Goal: Check status: Check status

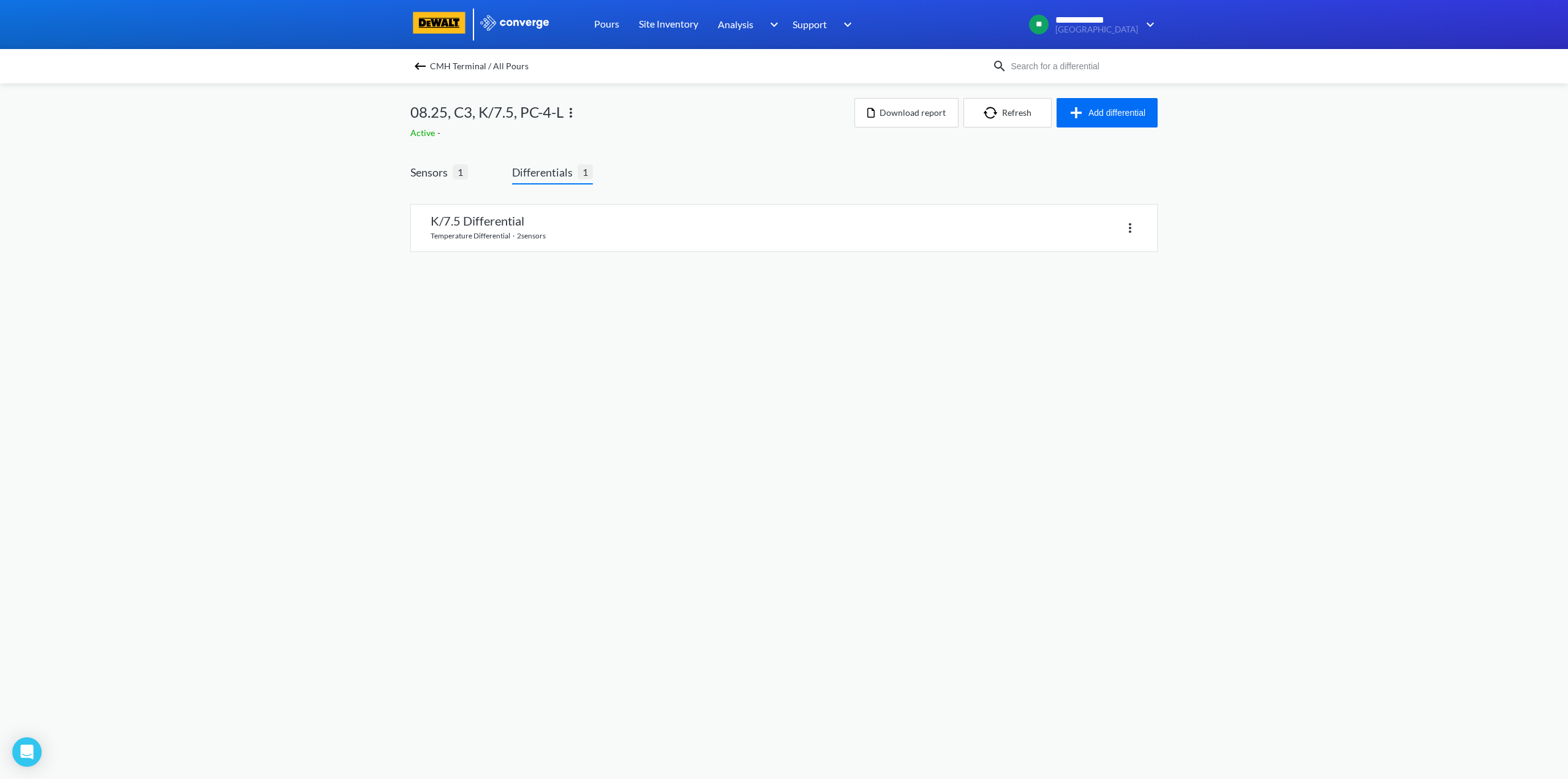
click at [426, 71] on img at bounding box center [420, 66] width 15 height 15
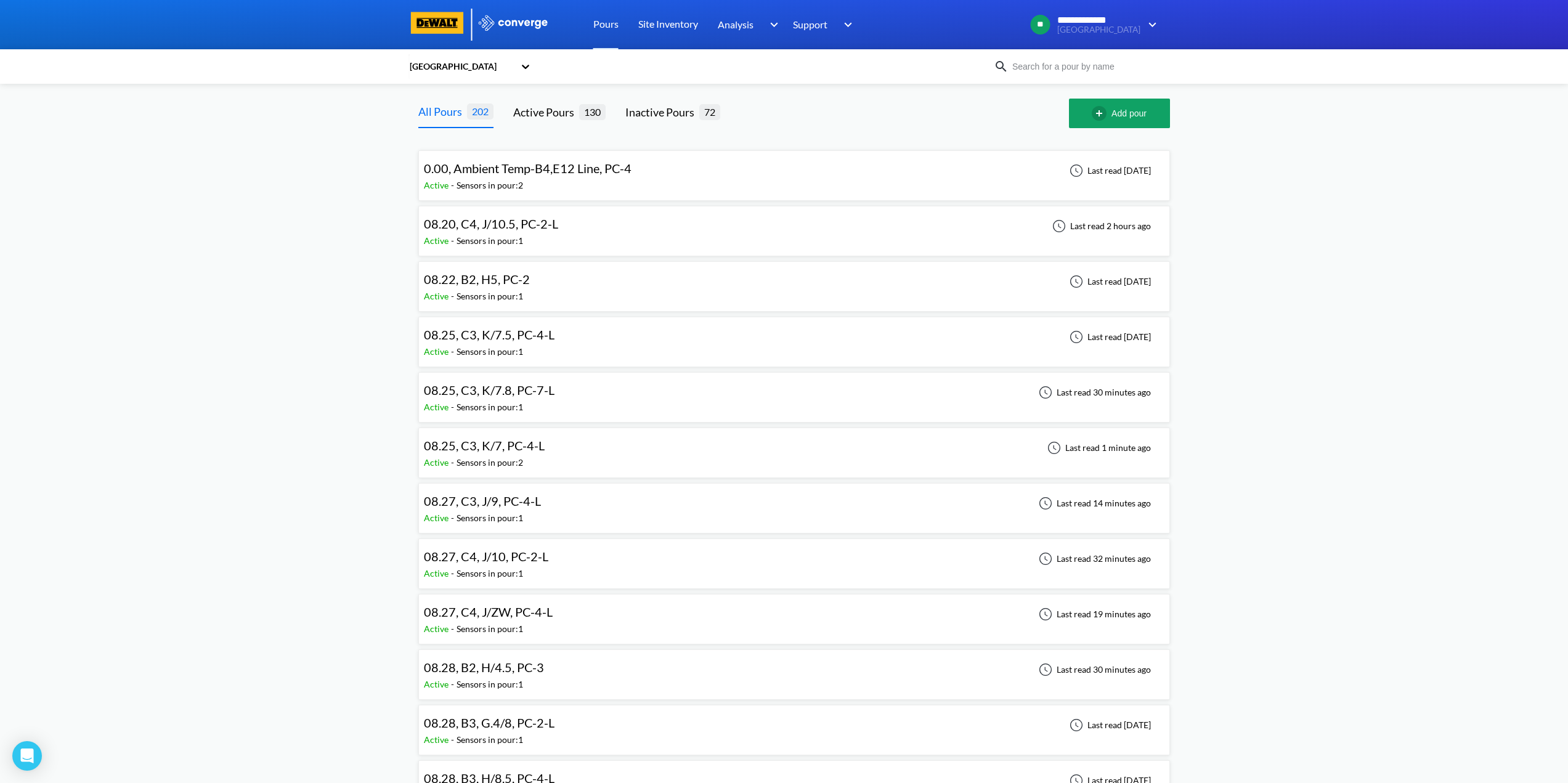
click at [622, 400] on div "08.25, C3, K/7.8, PC-7-L Active - Sensors in pour: 1 Last read 30 minutes ago" at bounding box center [795, 397] width 741 height 39
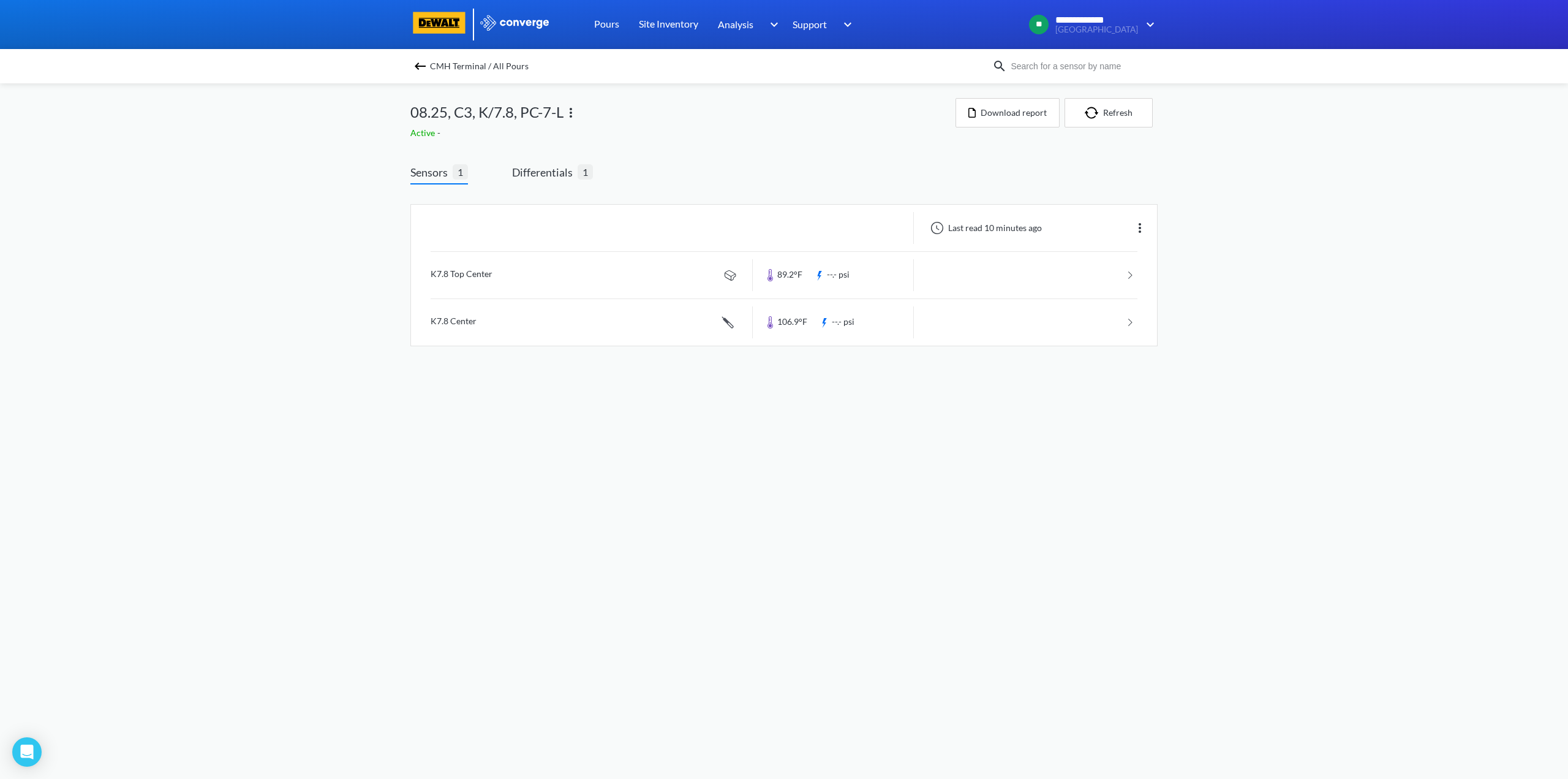
click at [421, 73] on img at bounding box center [420, 66] width 15 height 15
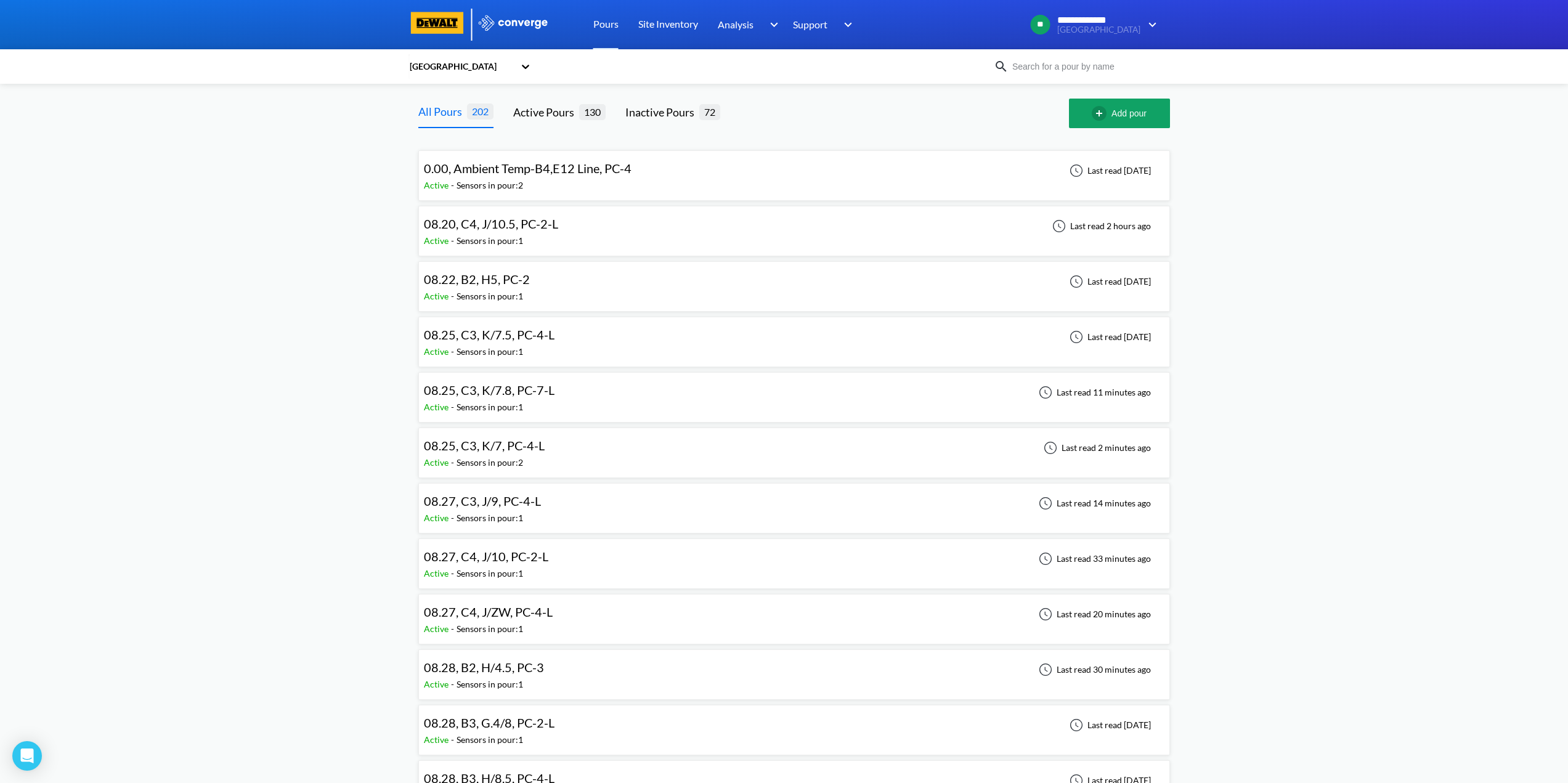
click at [650, 450] on div "08.25, C3, K/7, PC-4-L Active - Sensors in pour: 2 Last read 2 minutes ago" at bounding box center [795, 453] width 741 height 39
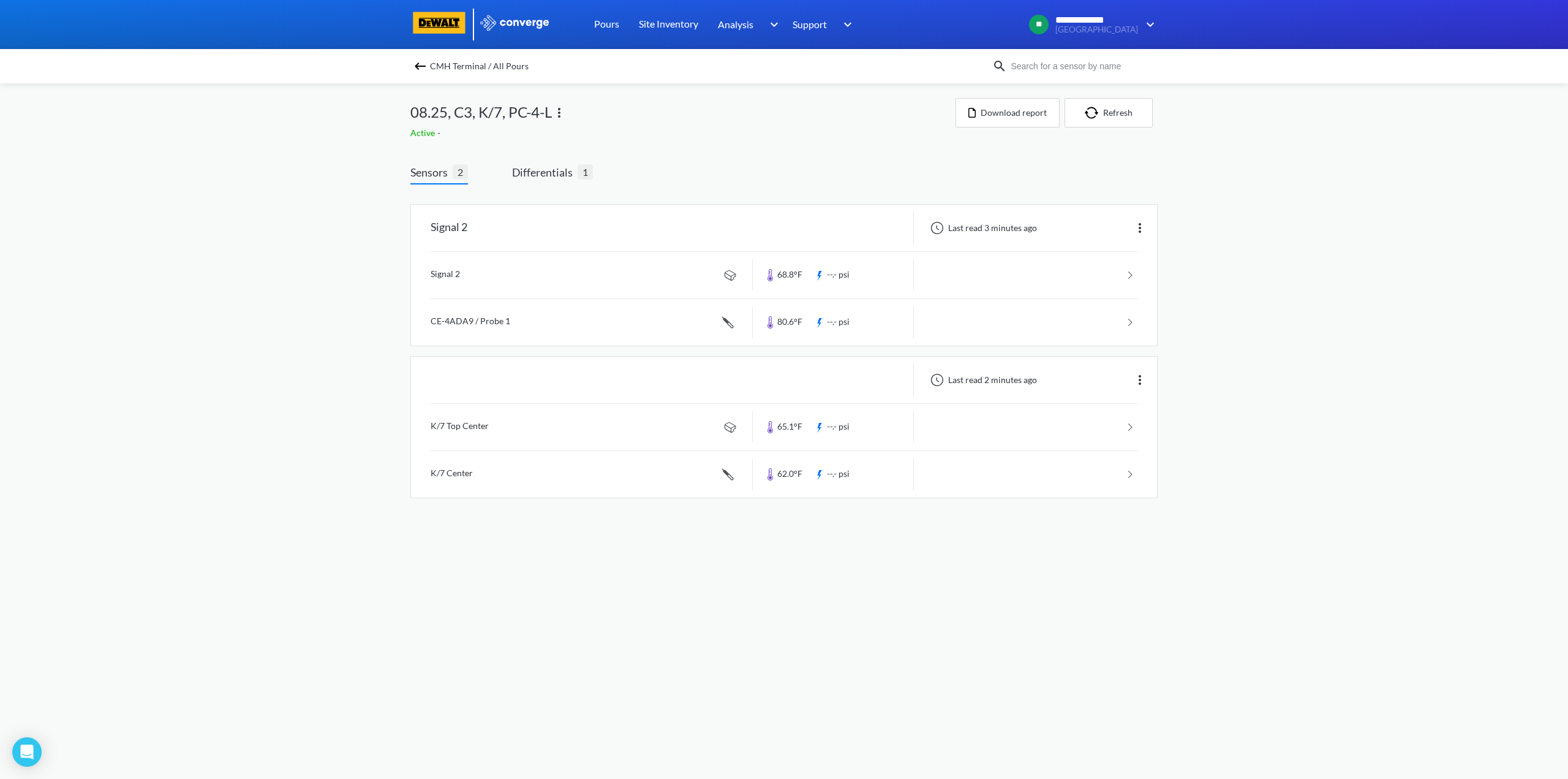
click at [417, 66] on img at bounding box center [420, 66] width 15 height 15
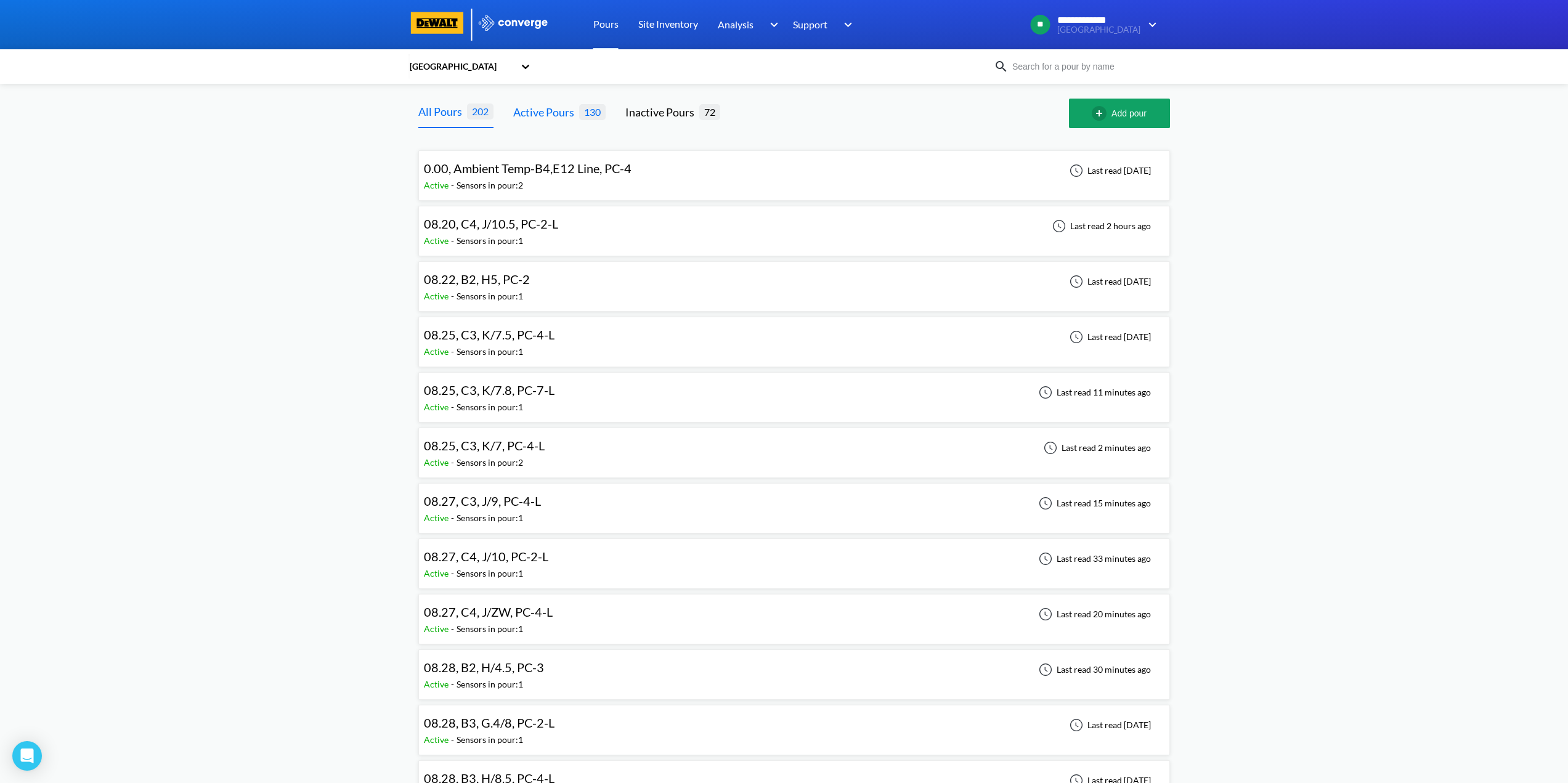
click at [529, 112] on div "Active Pours" at bounding box center [546, 112] width 66 height 17
click at [664, 114] on div "Inactive Pours" at bounding box center [662, 112] width 74 height 17
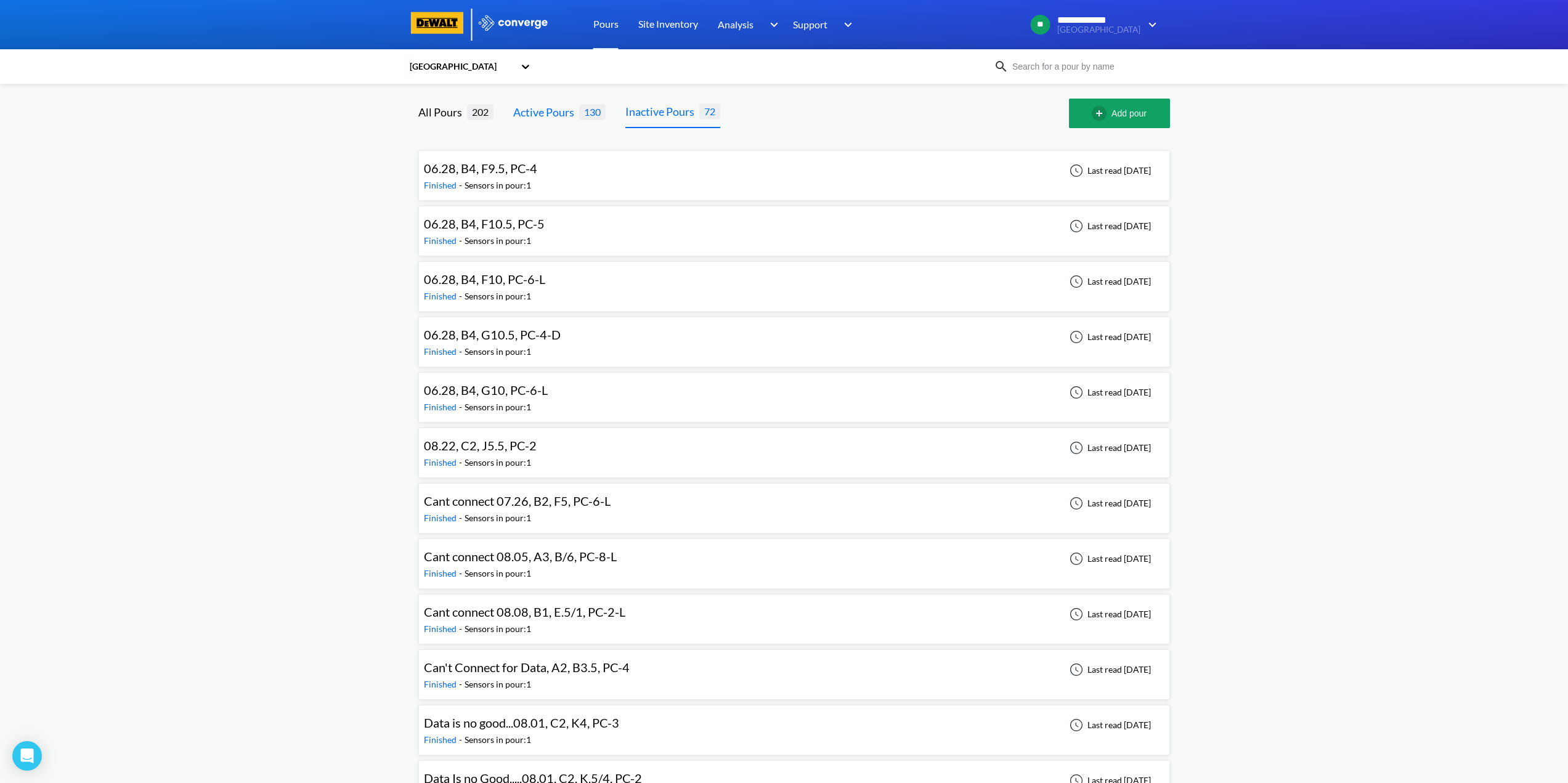
click at [566, 105] on div "Active Pours" at bounding box center [546, 112] width 66 height 17
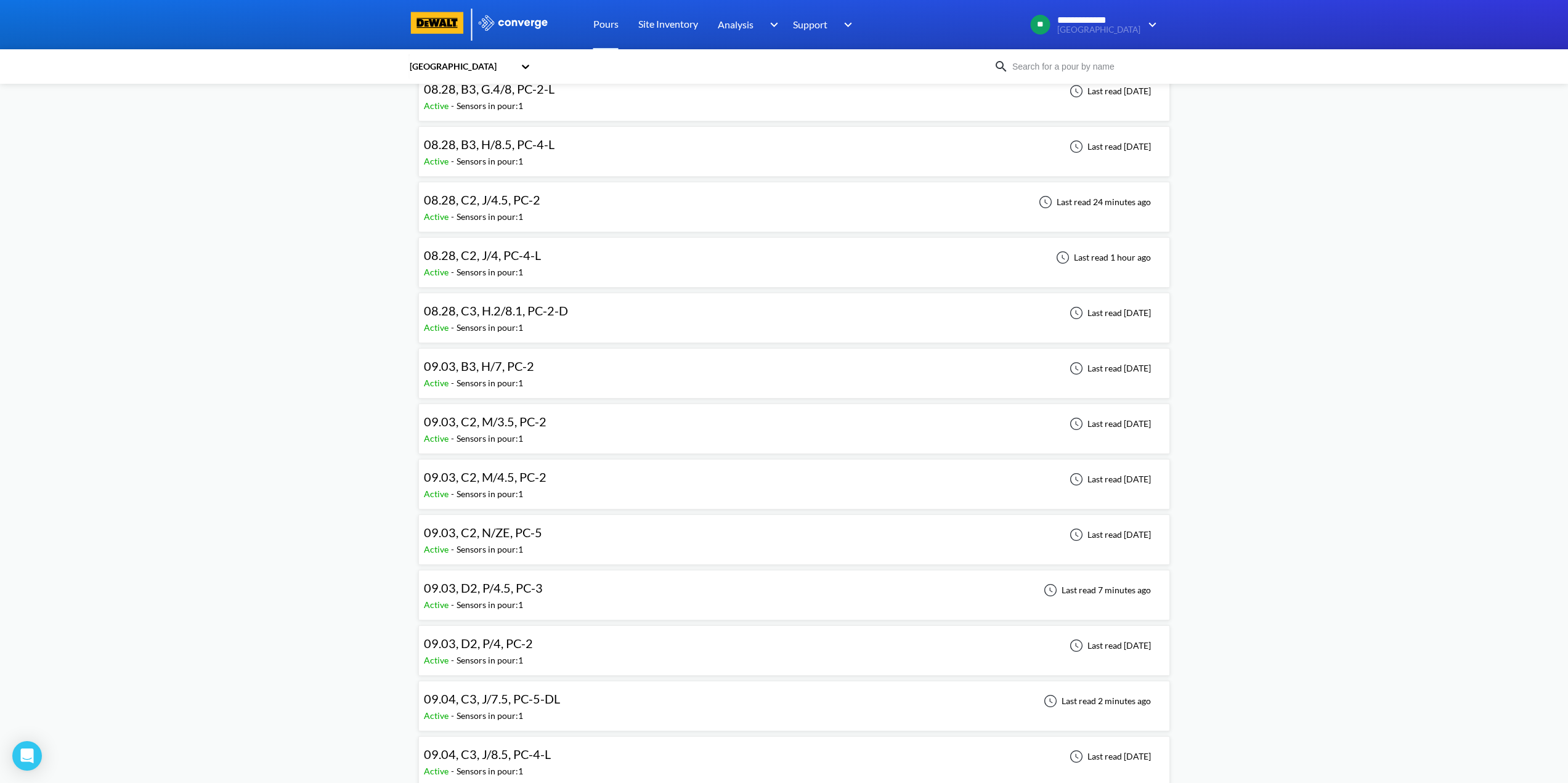
scroll to position [616, 0]
